Goal: Complete application form

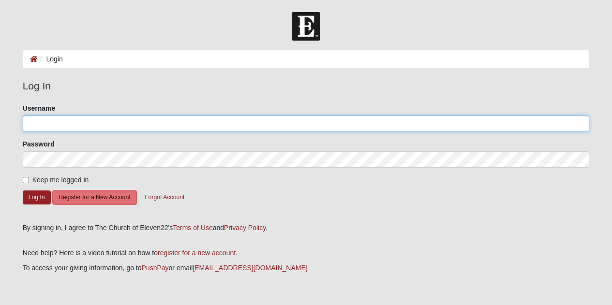
click at [175, 126] on input "Username" at bounding box center [306, 124] width 567 height 16
type input "emmaschlageter@gmail.com"
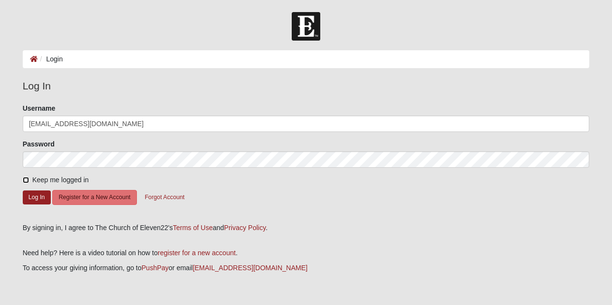
click at [24, 178] on input "Keep me logged in" at bounding box center [26, 180] width 6 height 6
checkbox input "true"
click at [31, 193] on button "Log In" at bounding box center [37, 198] width 28 height 14
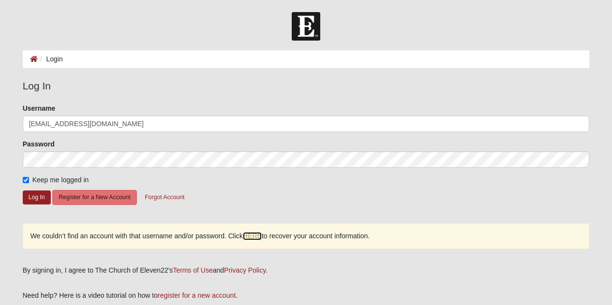
click at [260, 239] on link "HERE" at bounding box center [252, 236] width 19 height 8
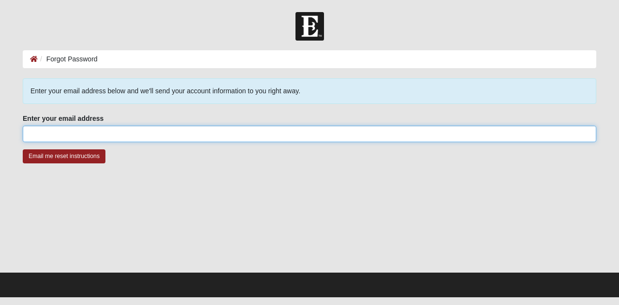
click at [179, 134] on input "Enter your email address" at bounding box center [310, 134] width 574 height 16
type input "[EMAIL_ADDRESS][DOMAIN_NAME]"
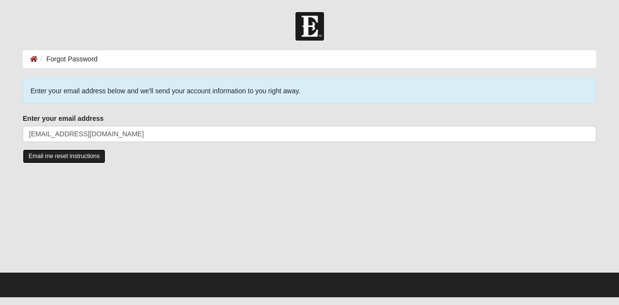
click at [71, 153] on input "Email me reset instructions" at bounding box center [64, 156] width 83 height 14
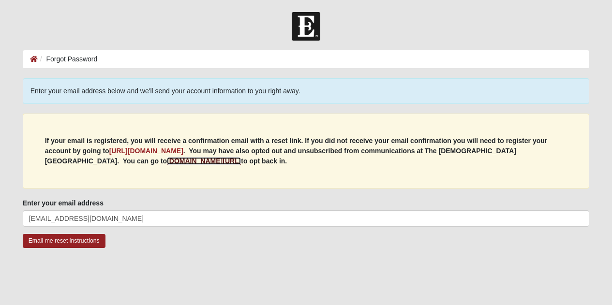
click at [167, 160] on b "my.coe22.com/resubscribe" at bounding box center [204, 161] width 74 height 8
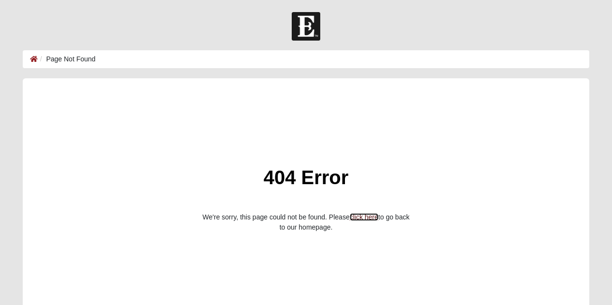
click at [365, 217] on link "click here" at bounding box center [364, 217] width 29 height 8
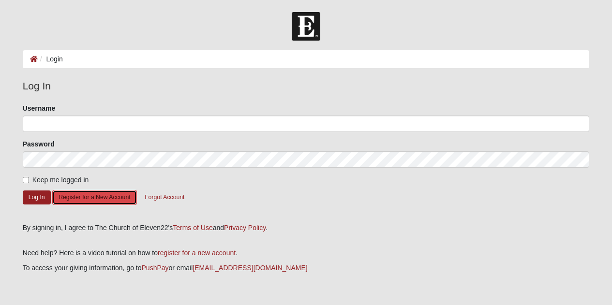
click at [102, 197] on button "Register for a New Account" at bounding box center [94, 197] width 84 height 15
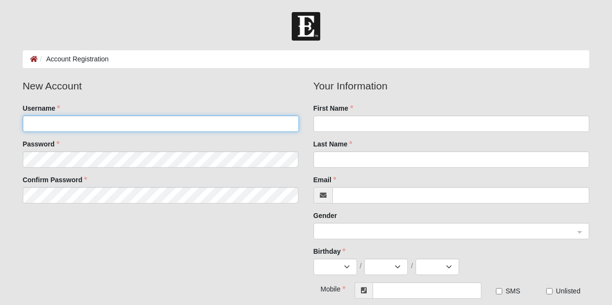
click at [90, 126] on input "Username" at bounding box center [161, 124] width 276 height 16
type input "ejogorman"
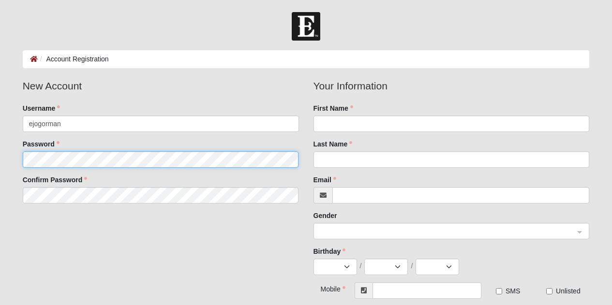
click at [64, 155] on fieldset "New Account Username ejogorman Password Confirm Password" at bounding box center [160, 144] width 291 height 133
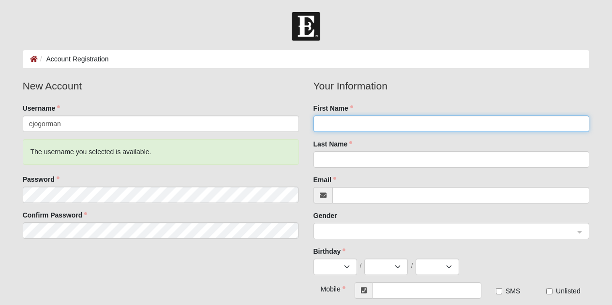
click at [360, 126] on input "First Name" at bounding box center [451, 124] width 276 height 16
type input "[PERSON_NAME] [PERSON_NAME]"
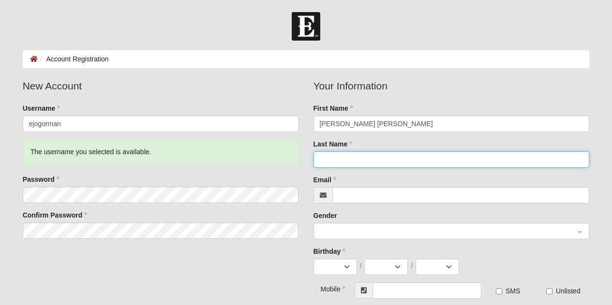
click at [339, 161] on input "Last Name" at bounding box center [451, 159] width 276 height 16
type input "[PERSON_NAME]"
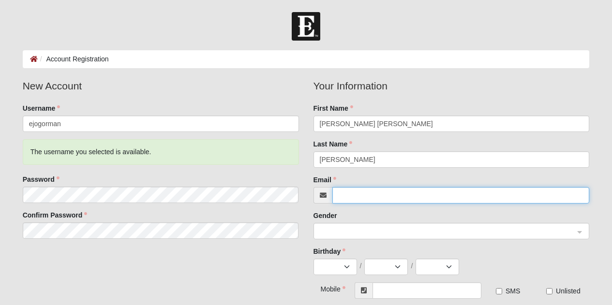
type input "[EMAIL_ADDRESS][DOMAIN_NAME]"
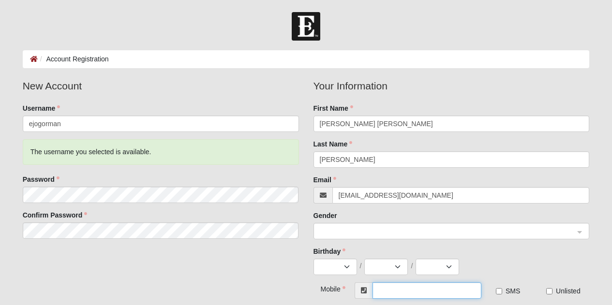
type input "[PHONE_NUMBER]"
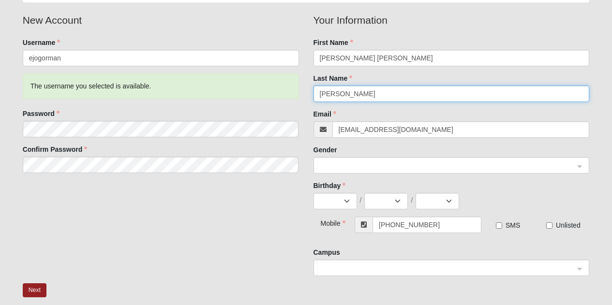
scroll to position [70, 0]
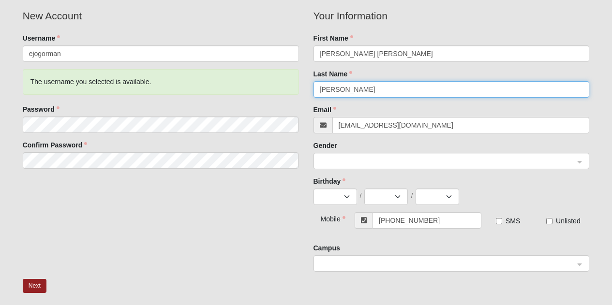
click at [452, 159] on span at bounding box center [447, 161] width 255 height 11
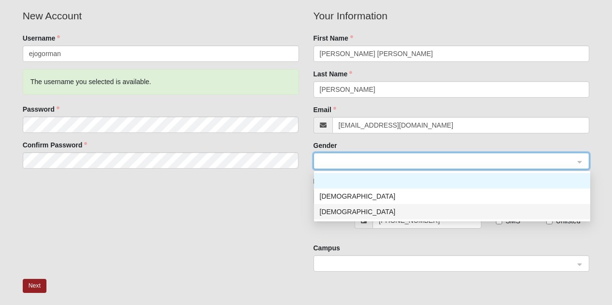
click at [379, 212] on div "Female" at bounding box center [452, 211] width 265 height 11
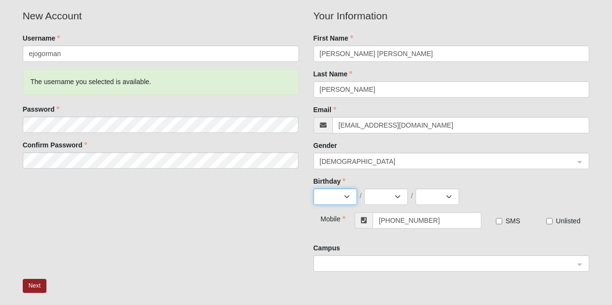
click at [350, 197] on select "Jan Feb Mar Apr May Jun Jul Aug Sep Oct Nov Dec" at bounding box center [335, 197] width 44 height 16
select select "2"
click at [313, 189] on select "Jan Feb Mar Apr May Jun Jul Aug Sep Oct Nov Dec" at bounding box center [335, 197] width 44 height 16
click at [395, 197] on select "1 2 3 4 5 6 7 8 9 10 11 12 13 14 15 16 17 18 19 20 21 22 23 24 25 26 27 28 29" at bounding box center [386, 197] width 44 height 16
select select "20"
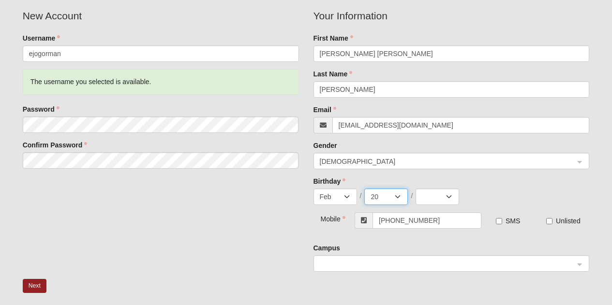
click at [364, 189] on select "1 2 3 4 5 6 7 8 9 10 11 12 13 14 15 16 17 18 19 20 21 22 23 24 25 26 27 28 29" at bounding box center [386, 197] width 44 height 16
click at [445, 197] on select "2025 2024 2023 2022 2021 2020 2019 2018 2017 2016 2015 2014 2013 2012 2011 2010…" at bounding box center [437, 197] width 44 height 16
select select "2003"
click at [415, 189] on select "2025 2024 2023 2022 2021 2020 2019 2018 2017 2016 2015 2014 2013 2012 2011 2010…" at bounding box center [437, 197] width 44 height 16
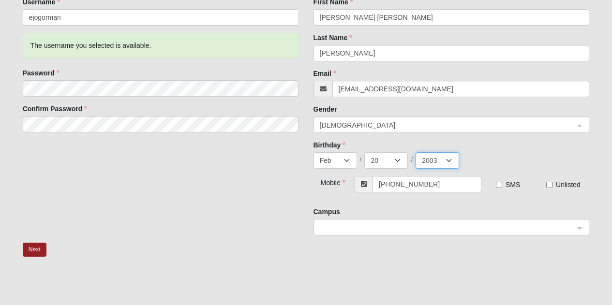
scroll to position [107, 0]
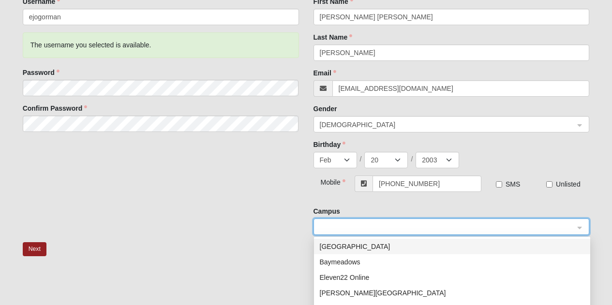
click at [454, 221] on input "search" at bounding box center [448, 226] width 258 height 15
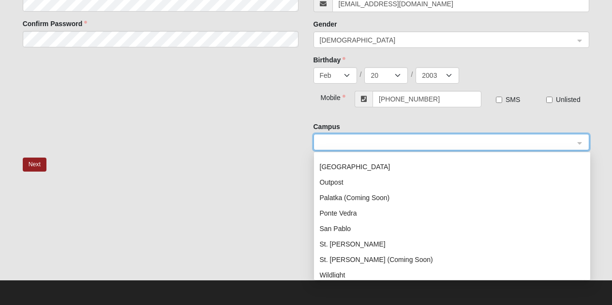
scroll to position [104, 0]
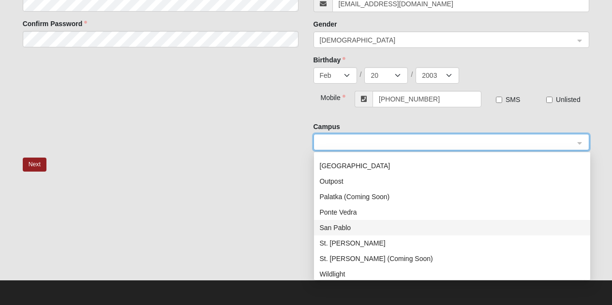
click at [339, 226] on div "San Pablo" at bounding box center [452, 227] width 265 height 11
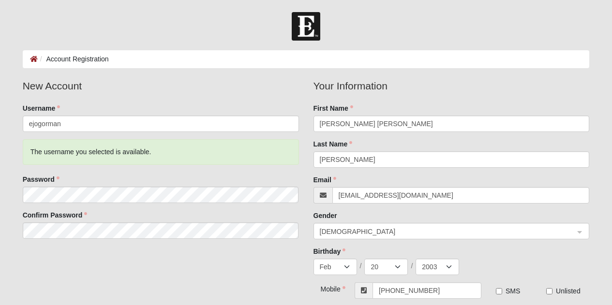
scroll to position [191, 0]
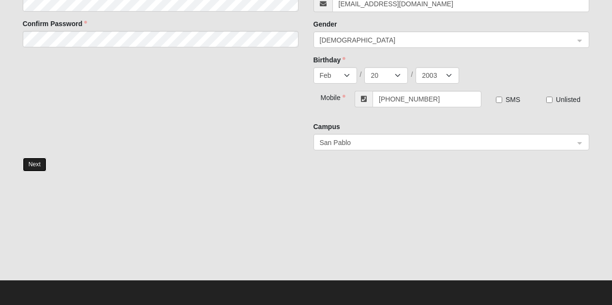
click at [32, 161] on button "Next" at bounding box center [35, 165] width 24 height 14
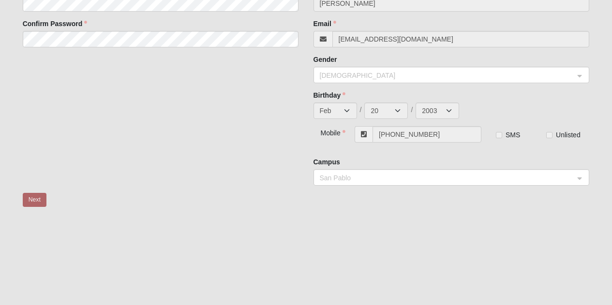
scroll to position [47, 0]
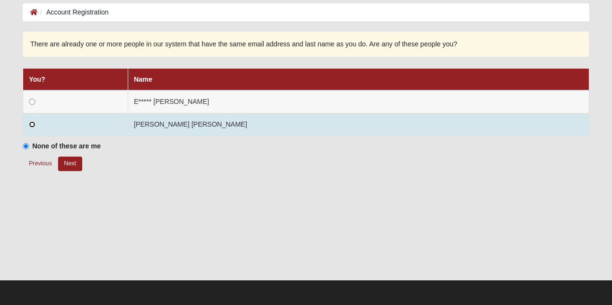
click at [32, 123] on input "radio" at bounding box center [32, 124] width 6 height 6
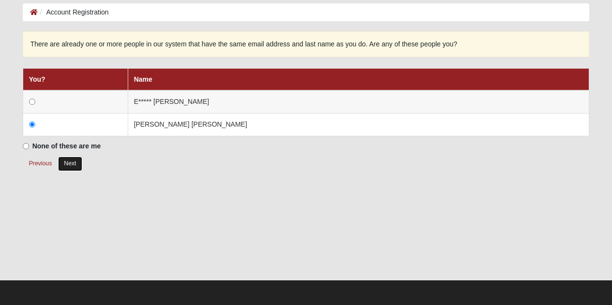
click at [71, 161] on button "Next" at bounding box center [70, 164] width 24 height 14
radio input "true"
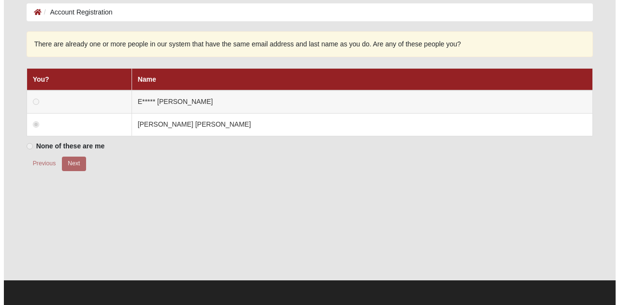
scroll to position [0, 0]
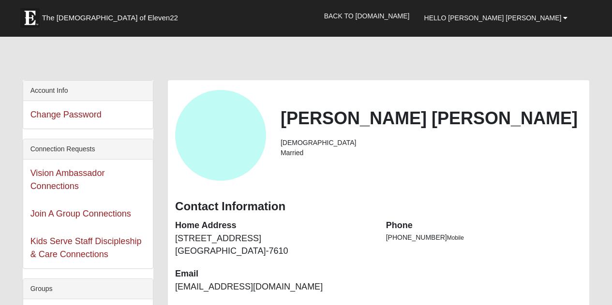
drag, startPoint x: 224, startPoint y: 135, endPoint x: 419, endPoint y: 158, distance: 196.7
click at [419, 158] on div "Emma Jane O'Gorman Female Married" at bounding box center [431, 135] width 316 height 55
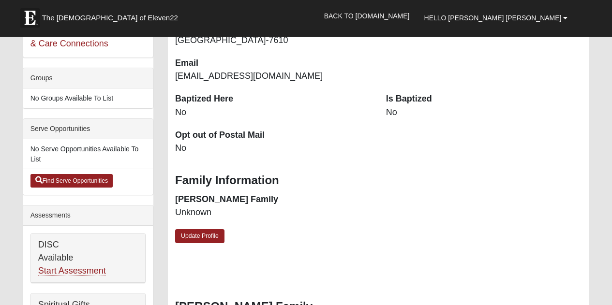
scroll to position [211, 0]
click at [198, 237] on link "Update Profile" at bounding box center [199, 236] width 49 height 14
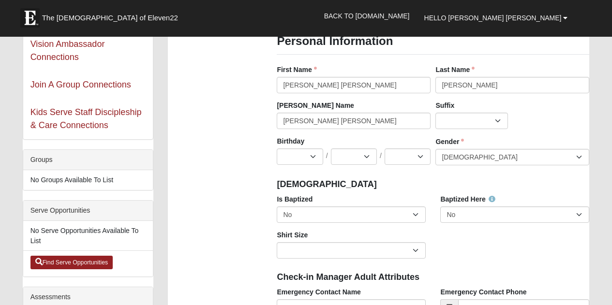
scroll to position [131, 0]
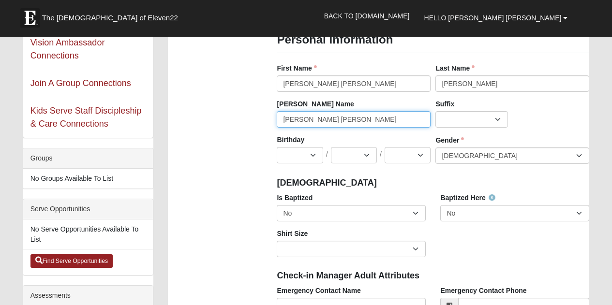
click at [324, 119] on input "[PERSON_NAME] [PERSON_NAME]" at bounding box center [354, 119] width 154 height 16
type input "EJ"
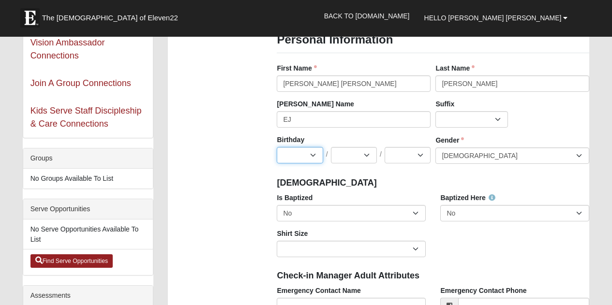
click at [313, 157] on select "Jan Feb Mar Apr May Jun Jul Aug Sep Oct Nov Dec" at bounding box center [300, 155] width 46 height 16
select select "2"
click at [277, 147] on select "Jan Feb Mar Apr May Jun Jul Aug Sep Oct Nov Dec" at bounding box center [300, 155] width 46 height 16
click at [362, 154] on select "1 2 3 4 5 6 7 8 9 10 11 12 13 14 15 16 17 18 19 20 21 22 23 24 25 26 27 28 29 3…" at bounding box center [354, 155] width 46 height 16
select select "20"
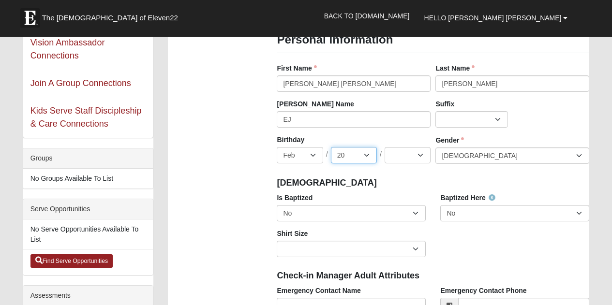
click at [331, 147] on select "1 2 3 4 5 6 7 8 9 10 11 12 13 14 15 16 17 18 19 20 21 22 23 24 25 26 27 28 29 3…" at bounding box center [354, 155] width 46 height 16
click at [417, 153] on select "2025 2024 2023 2022 2021 2020 2019 2018 2017 2016 2015 2014 2013 2012 2011 2010…" at bounding box center [407, 155] width 46 height 16
select select "2003"
click at [384, 147] on select "2025 2024 2023 2022 2021 2020 2019 2018 2017 2016 2015 2014 2013 2012 2011 2010…" at bounding box center [407, 155] width 46 height 16
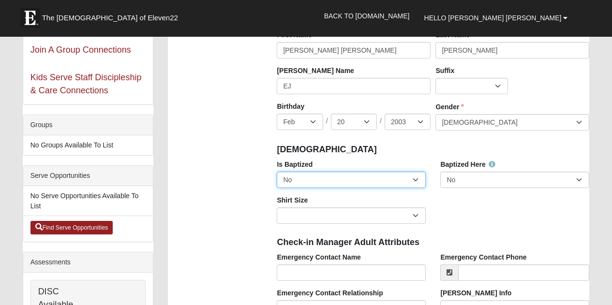
click at [416, 179] on select "No Yes" at bounding box center [351, 180] width 149 height 16
select select "True"
click at [277, 172] on select "No Yes" at bounding box center [351, 180] width 149 height 16
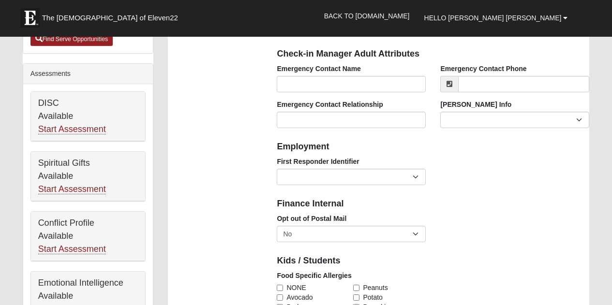
scroll to position [352, 0]
click at [420, 180] on select "EMT | Paramedic | Medical Firefighter | Fire Department Police Officer | Sherif…" at bounding box center [351, 177] width 149 height 16
click at [470, 153] on div "Employment" at bounding box center [432, 146] width 327 height 21
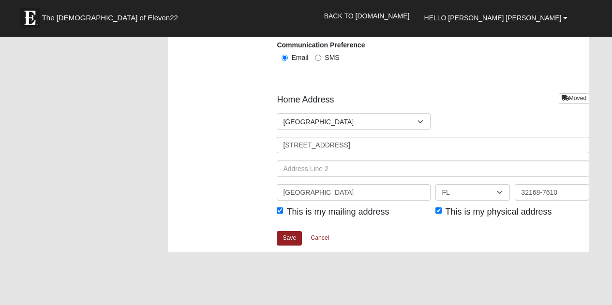
scroll to position [1159, 0]
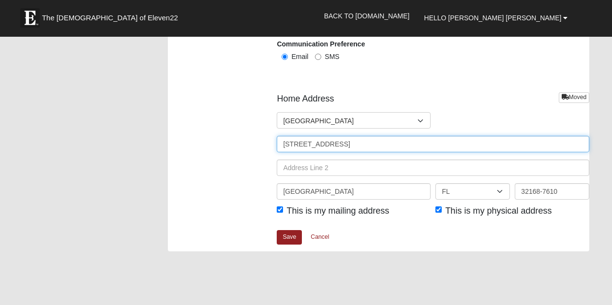
click at [376, 142] on input "1315 Palmetto St" at bounding box center [433, 144] width 312 height 16
type input "1"
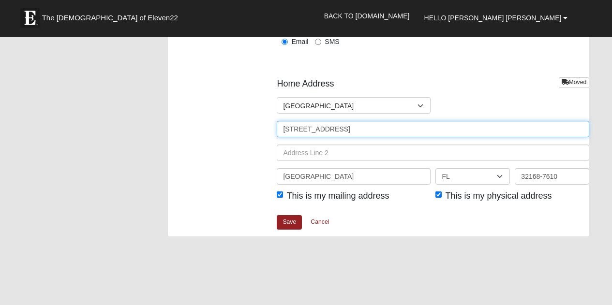
scroll to position [1177, 0]
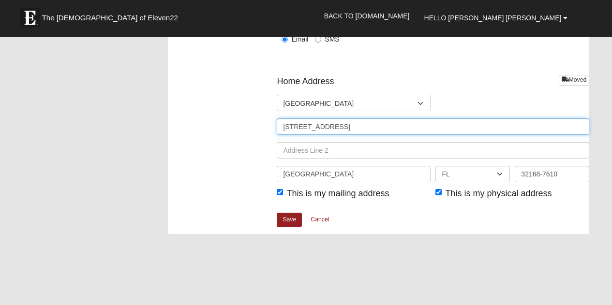
click at [366, 129] on input "2500 State Road 44 E" at bounding box center [433, 126] width 312 height 16
type input "2500 State Road 44 E, Unit 4207"
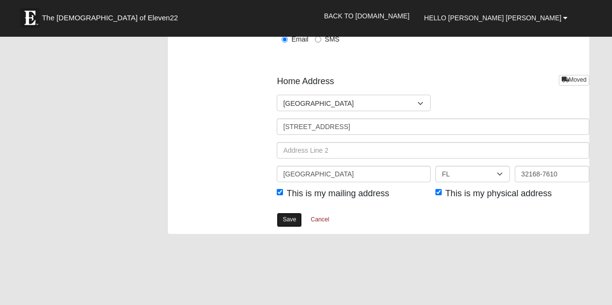
click at [294, 215] on link "Save" at bounding box center [289, 220] width 25 height 14
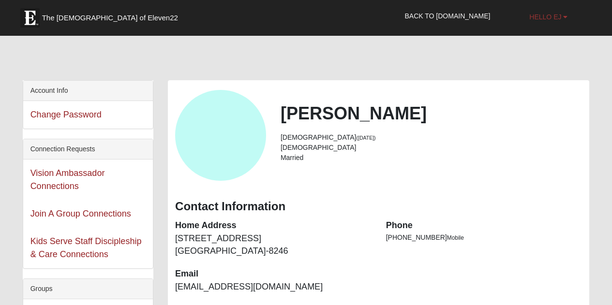
click at [544, 27] on link "Hello EJ" at bounding box center [548, 17] width 53 height 24
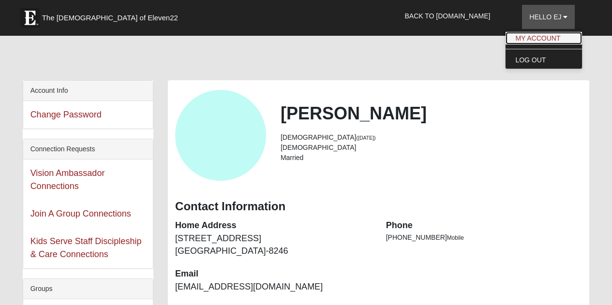
click at [526, 35] on link "My Account" at bounding box center [543, 38] width 76 height 13
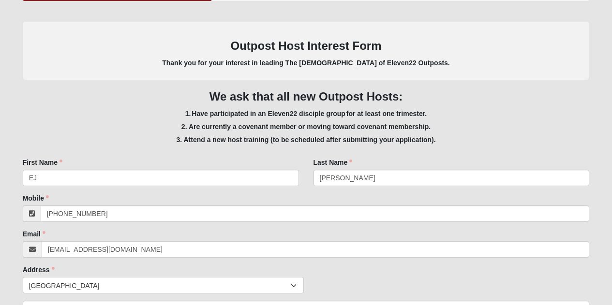
scroll to position [103, 0]
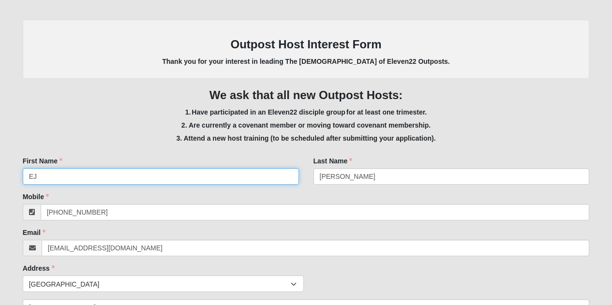
click at [67, 175] on input "EJ" at bounding box center [161, 176] width 276 height 16
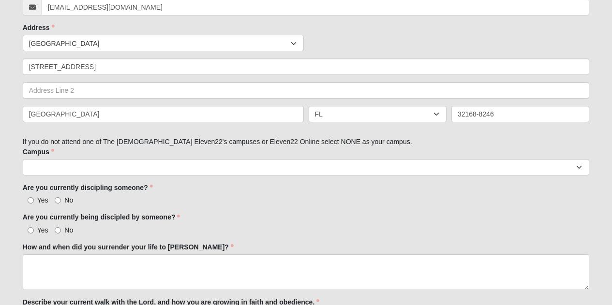
scroll to position [345, 0]
type input "[PERSON_NAME] [PERSON_NAME]"
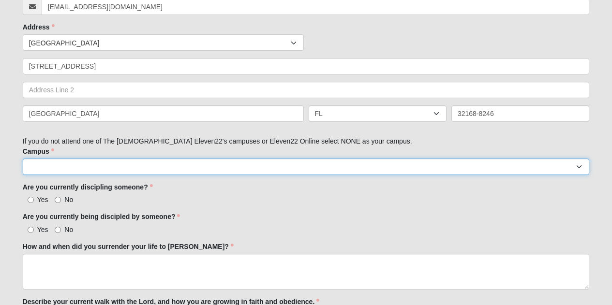
click at [252, 163] on select "Arlington Baymeadows Eleven22 Online [PERSON_NAME][GEOGRAPHIC_DATA] Jesup [GEOG…" at bounding box center [306, 167] width 567 height 16
select select "10"
click at [23, 159] on select "Arlington Baymeadows Eleven22 Online [PERSON_NAME][GEOGRAPHIC_DATA] Jesup [GEOG…" at bounding box center [306, 167] width 567 height 16
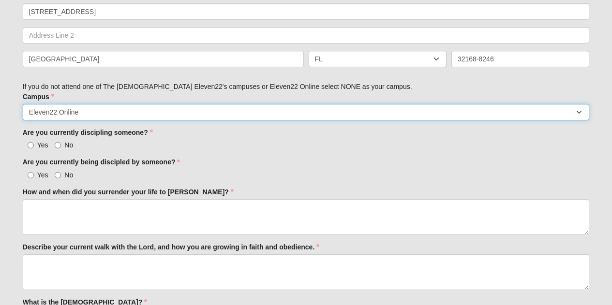
scroll to position [400, 0]
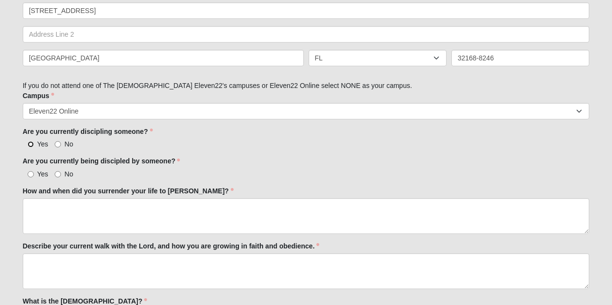
click at [29, 144] on input "Yes" at bounding box center [31, 144] width 6 height 6
radio input "true"
click at [32, 173] on input "Yes" at bounding box center [31, 174] width 6 height 6
radio input "true"
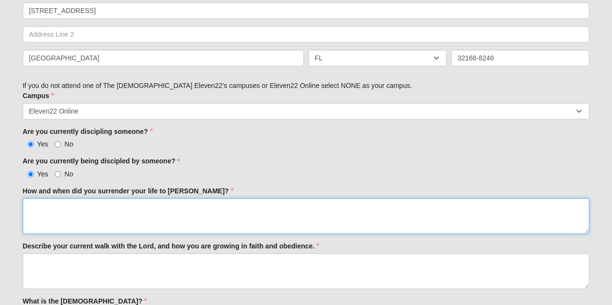
click at [46, 209] on textarea "How and when did you surrender your life to [PERSON_NAME]?" at bounding box center [306, 216] width 567 height 36
type textarea "I"
type textarea "E"
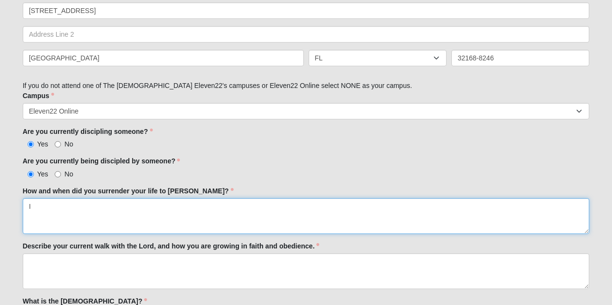
type textarea "I"
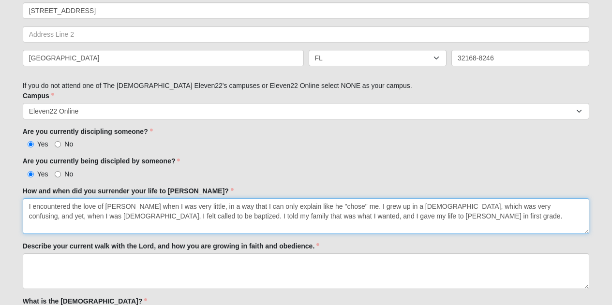
click at [537, 206] on textarea "I encountered the love of [PERSON_NAME] when I was very little, in a way that I…" at bounding box center [306, 216] width 567 height 36
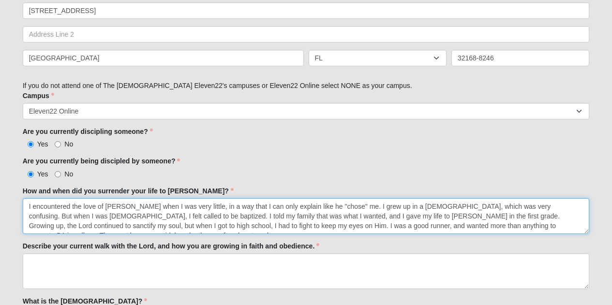
scroll to position [6, 0]
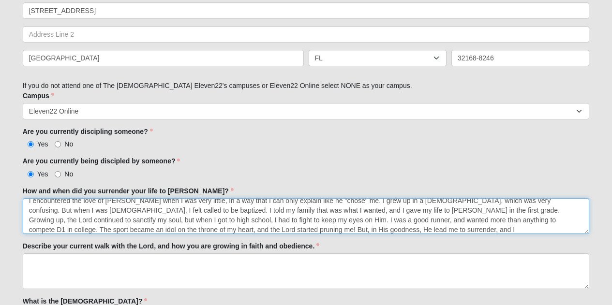
type textarea "I encountered the love of [PERSON_NAME] when I was very little, in a way that I…"
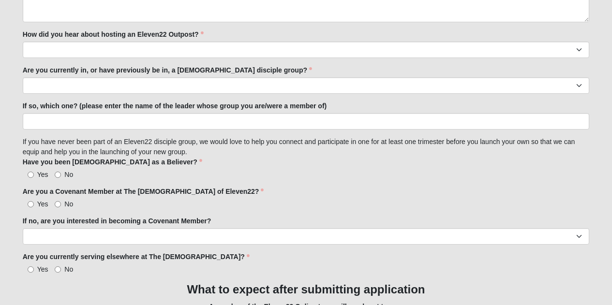
scroll to position [799, 0]
